Goal: Check status: Check status

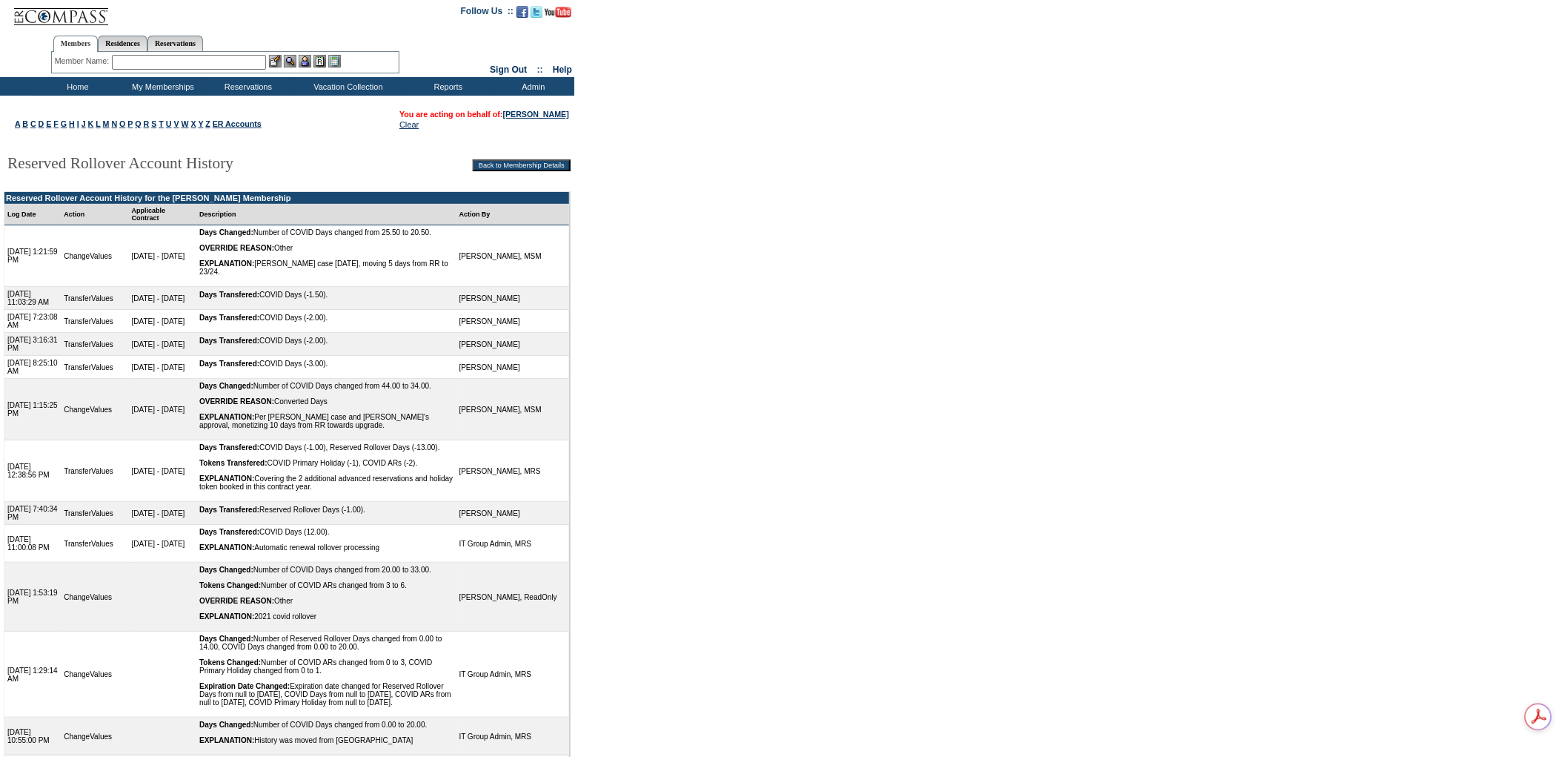
scroll to position [82, 0]
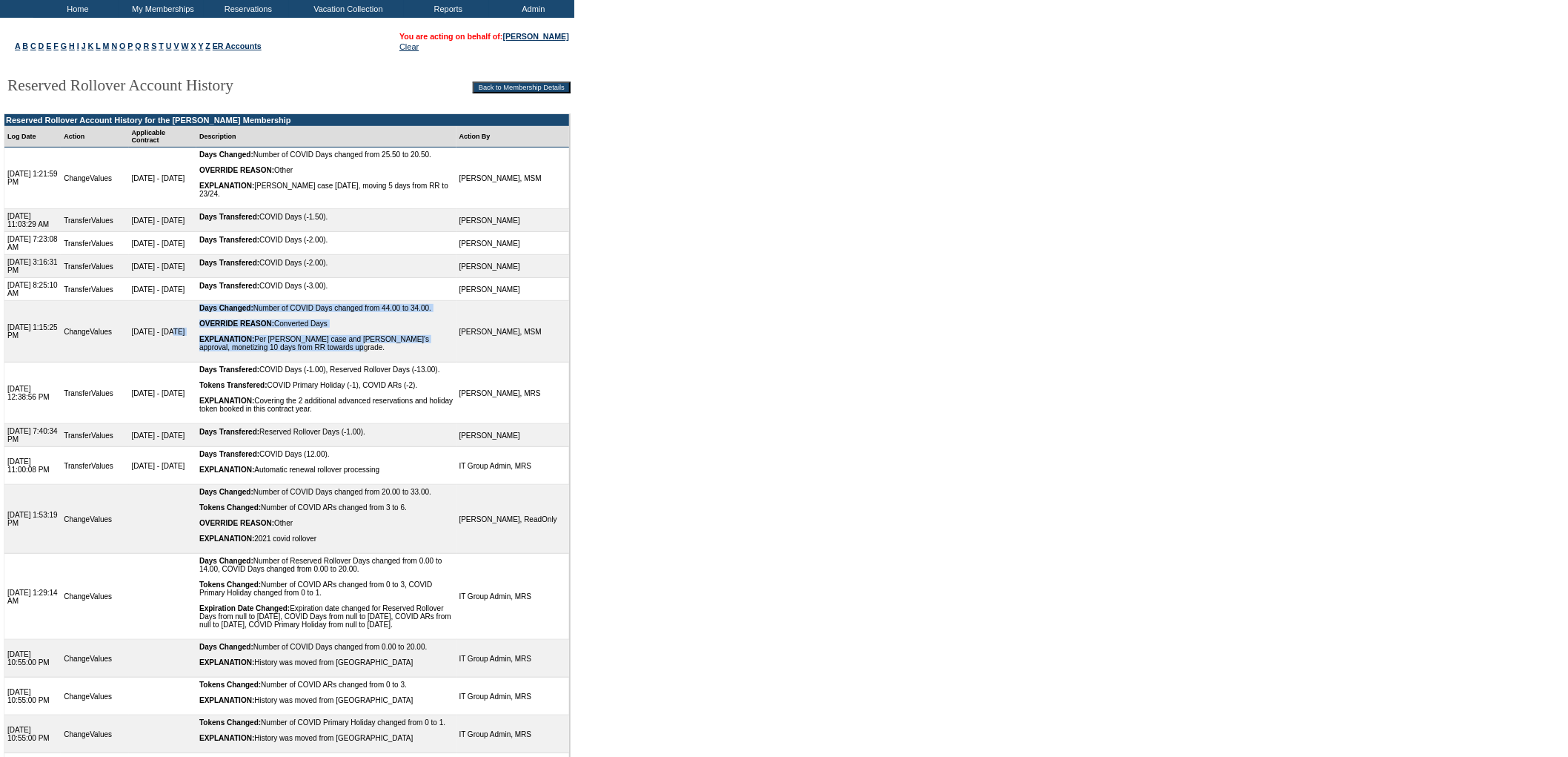
drag, startPoint x: 383, startPoint y: 382, endPoint x: 189, endPoint y: 342, distance: 198.1
click at [189, 342] on tr "[DATE] 1:15:25 PM ChangeValues [DATE] - [DATE] Days Changed: Number of COVID Da…" at bounding box center [287, 331] width 565 height 62
click at [1375, 534] on form "Follow Us ::" at bounding box center [784, 403] width 1568 height 971
click at [263, 424] on td "Days Transfered: COVID Days (-1.00), Reserved Rollover Days (-13.00). Tokens Tr…" at bounding box center [326, 393] width 260 height 62
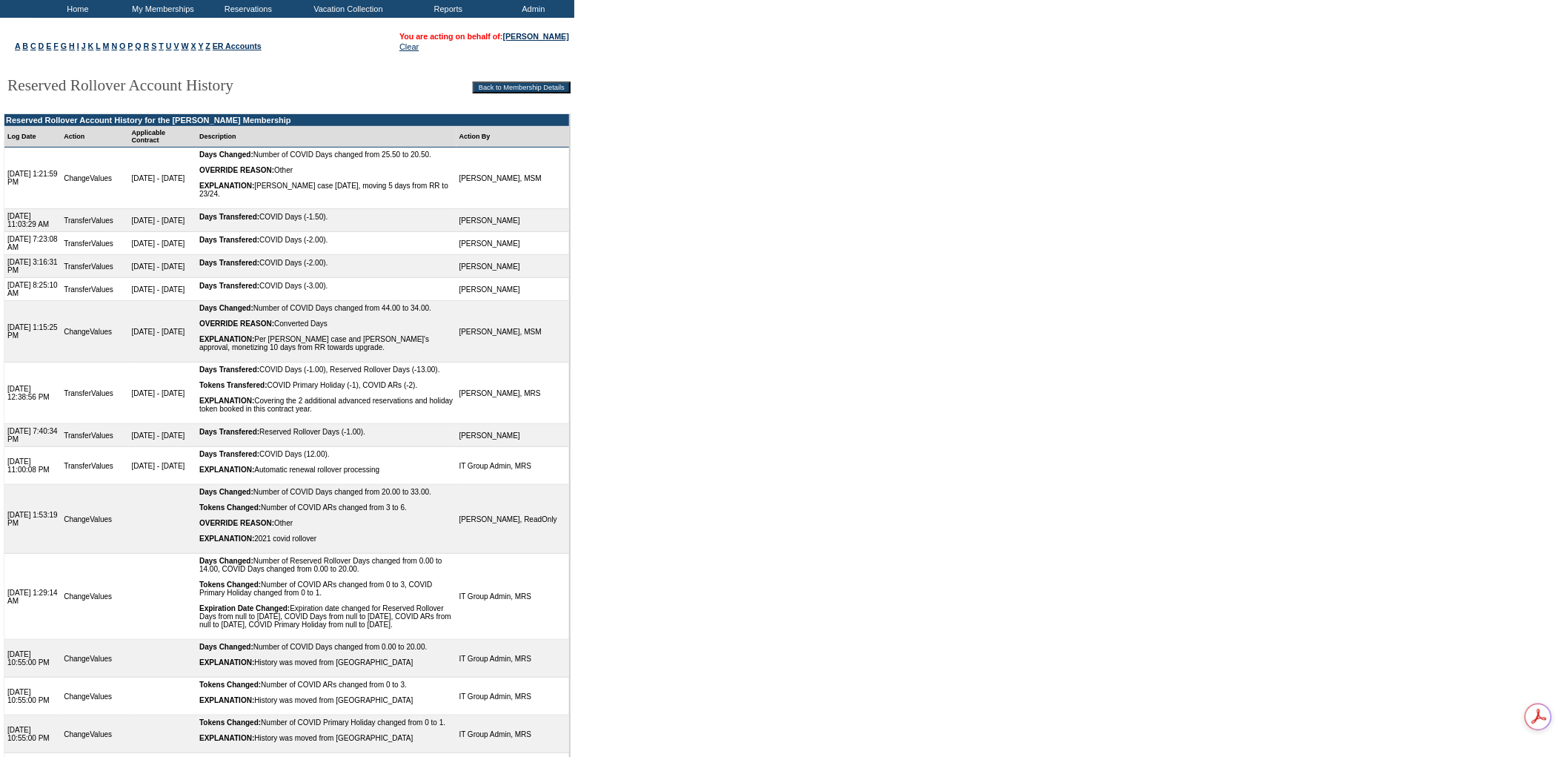
drag, startPoint x: 386, startPoint y: 384, endPoint x: 159, endPoint y: 375, distance: 227.2
click at [159, 362] on tr "[DATE] 1:15:25 PM ChangeValues [DATE] - [DATE] Days Changed: Number of COVID Da…" at bounding box center [287, 331] width 565 height 62
click at [241, 362] on td "Days Changed: Number of COVID Days changed from 44.00 to 34.00. OVERRIDE REASON…" at bounding box center [326, 331] width 260 height 62
click at [521, 35] on link "[PERSON_NAME]" at bounding box center [536, 36] width 66 height 9
